Goal: Transaction & Acquisition: Purchase product/service

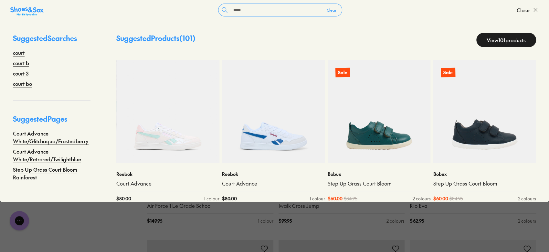
type input "**********"
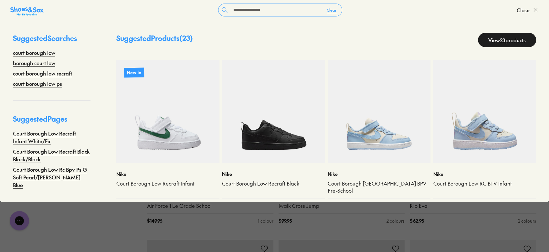
scroll to position [9, 0]
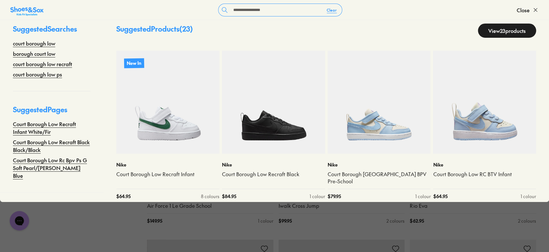
click at [511, 27] on link "View 23 products" at bounding box center [507, 31] width 58 height 14
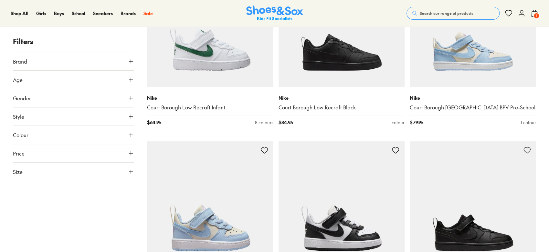
scroll to position [437, 0]
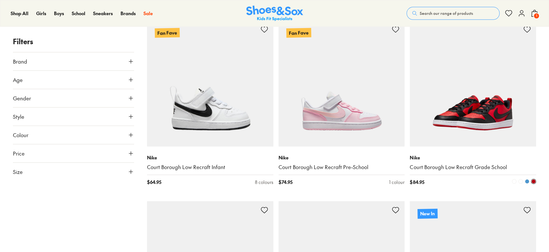
click at [486, 98] on img at bounding box center [473, 83] width 126 height 126
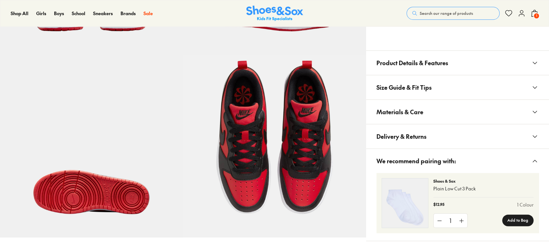
select select "*"
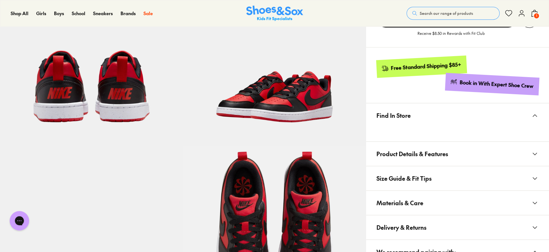
click at [462, 207] on button "Materials & Care" at bounding box center [457, 203] width 183 height 24
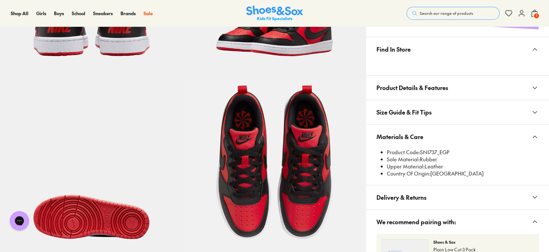
scroll to position [330, 0]
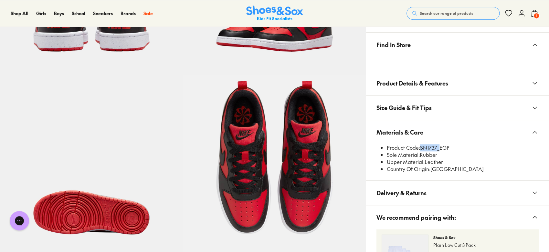
drag, startPoint x: 420, startPoint y: 149, endPoint x: 437, endPoint y: 149, distance: 17.8
click at [437, 149] on li "Product Code: SNI737_EGP" at bounding box center [463, 147] width 152 height 7
copy li "SNI737"
click at [452, 14] on span "Search our range of products" at bounding box center [446, 13] width 53 height 6
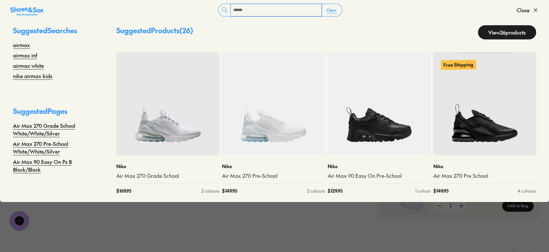
scroll to position [402, 0]
type input "******"
click at [509, 30] on link "View 26 products" at bounding box center [507, 32] width 58 height 14
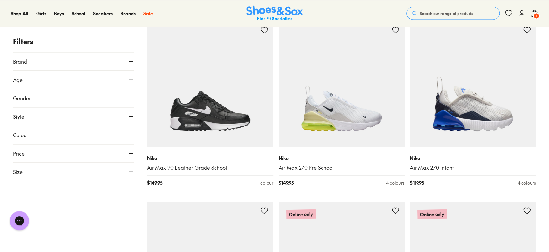
scroll to position [614, 0]
